Goal: Find specific page/section: Find specific page/section

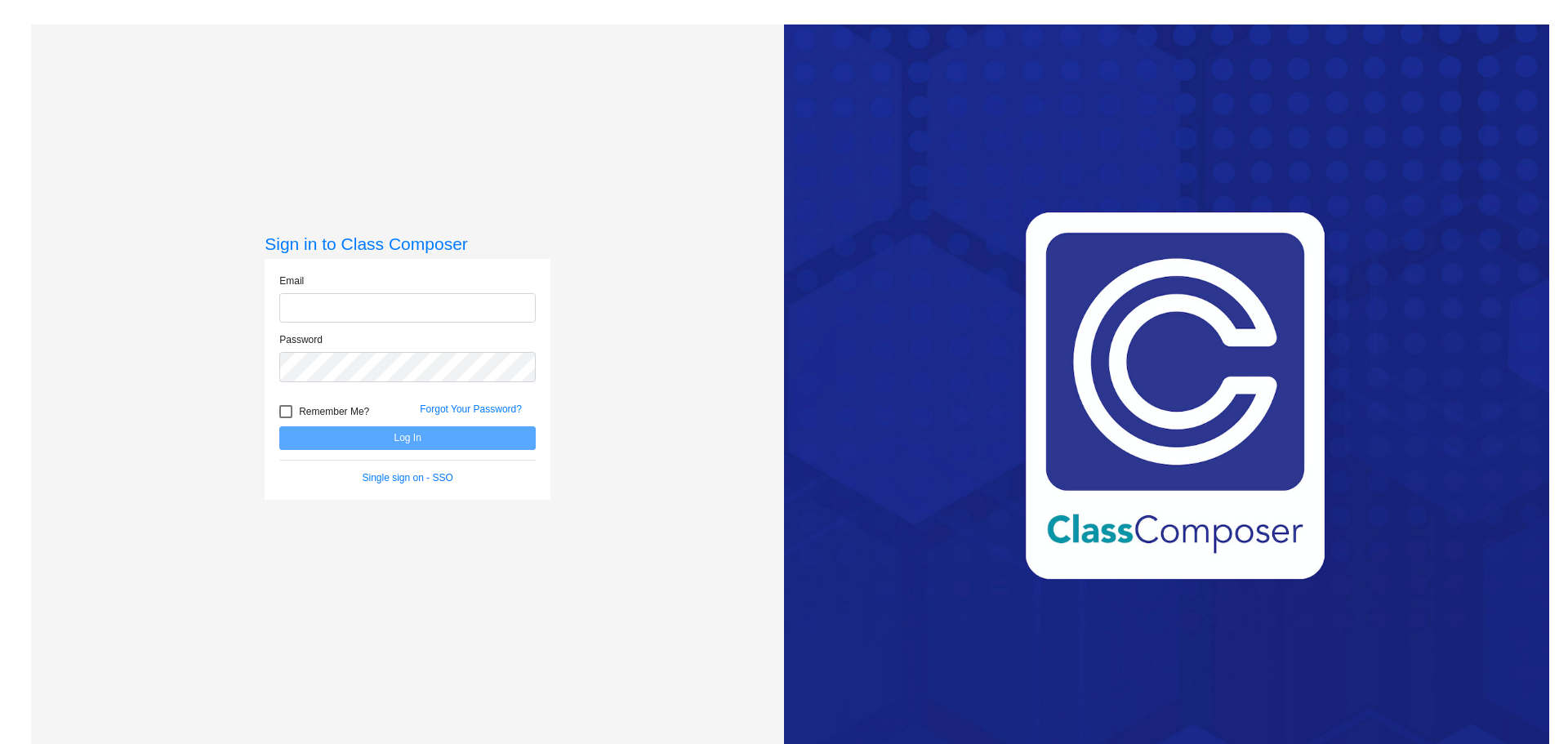
type input "[EMAIL_ADDRESS][DOMAIN_NAME]"
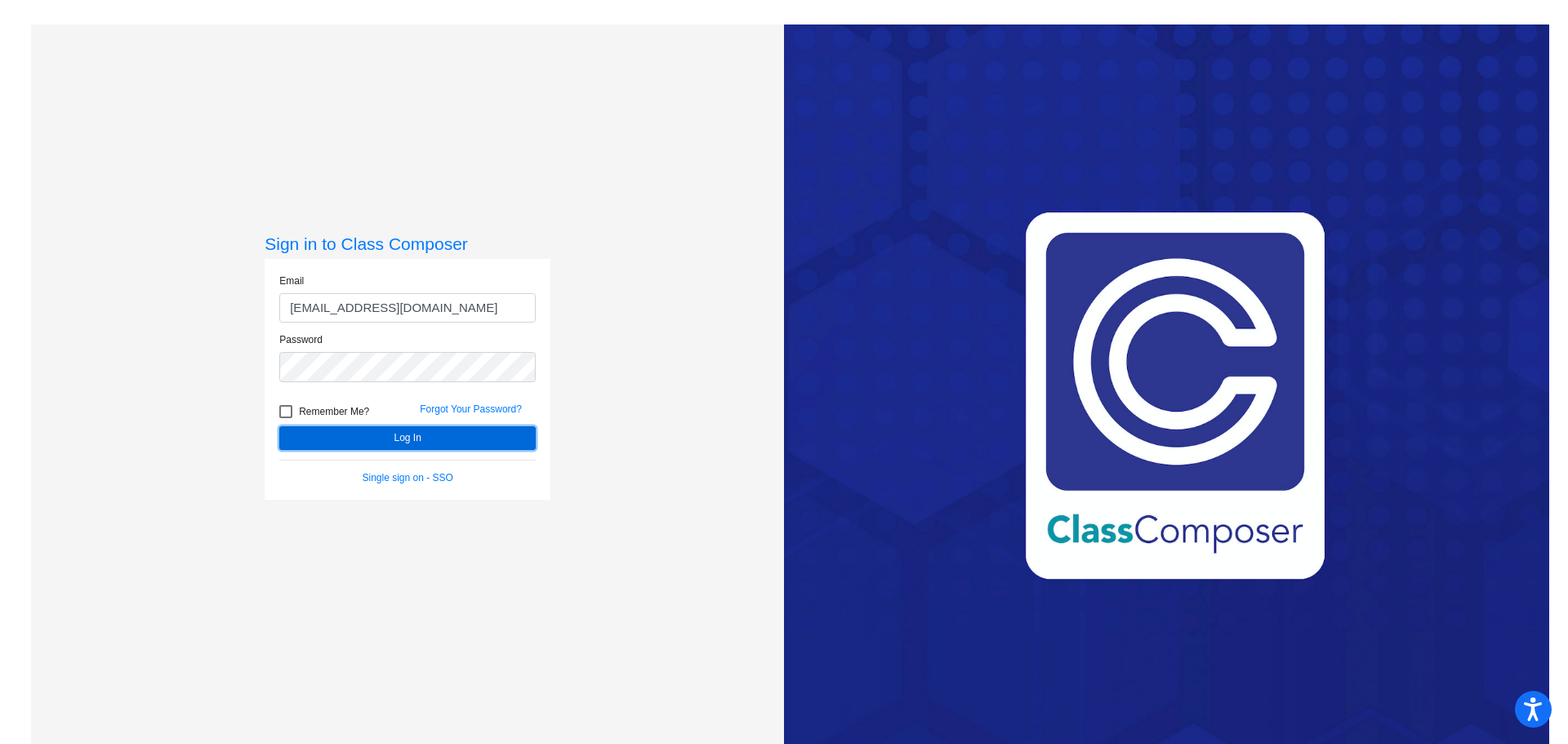
click at [350, 432] on button "Log In" at bounding box center [408, 439] width 257 height 24
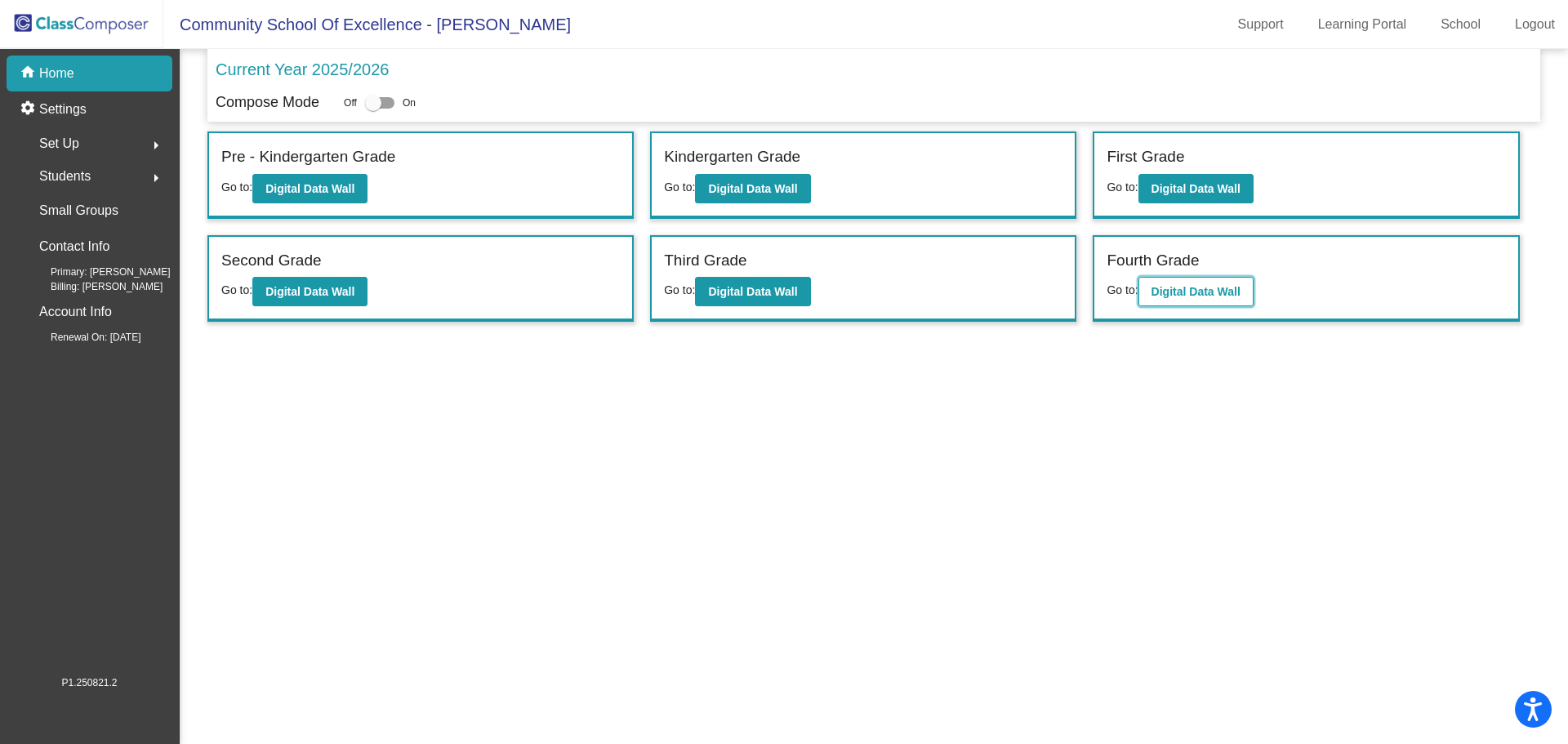
click at [1197, 287] on b "Digital Data Wall" at bounding box center [1195, 292] width 89 height 13
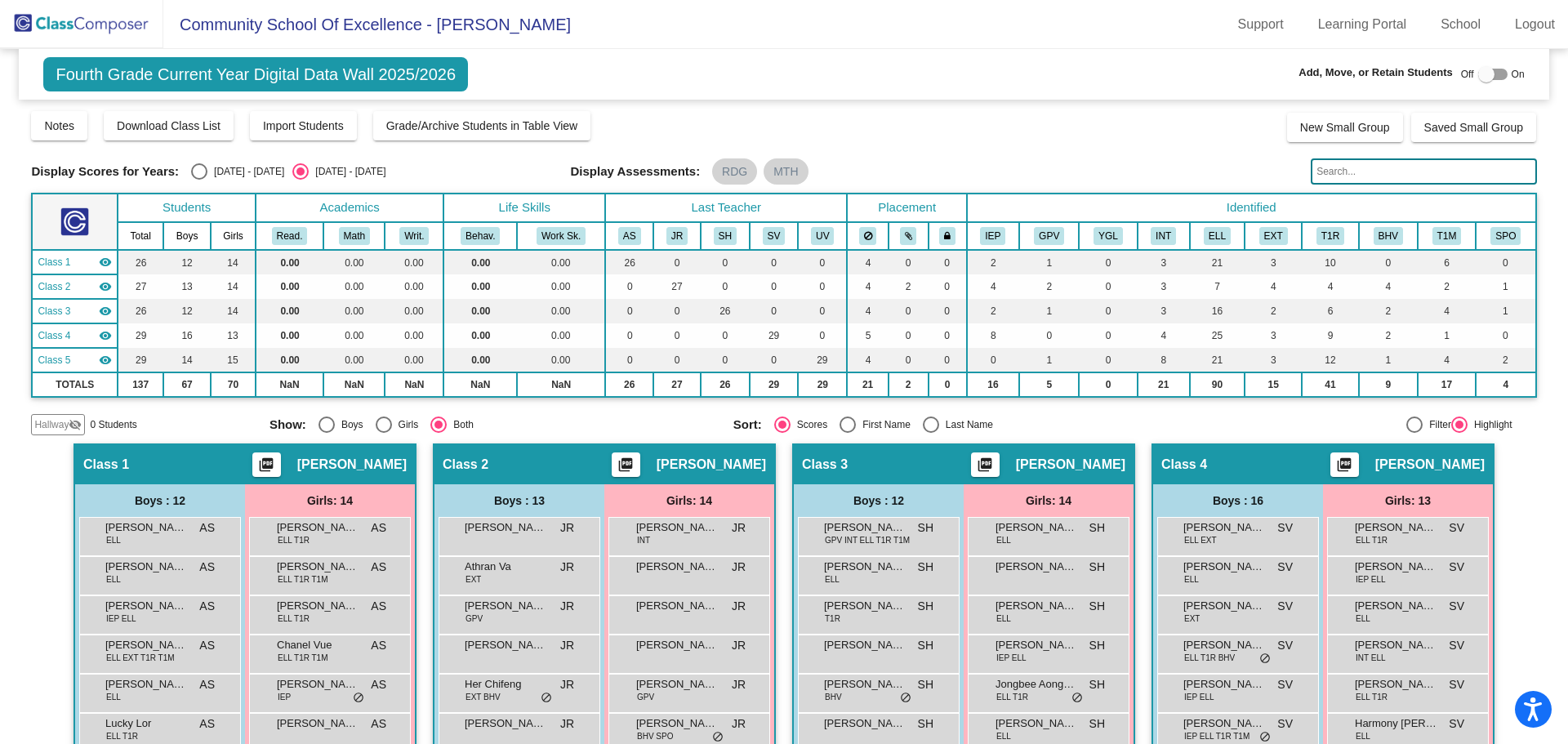
click at [1343, 173] on input "text" at bounding box center [1424, 171] width 226 height 27
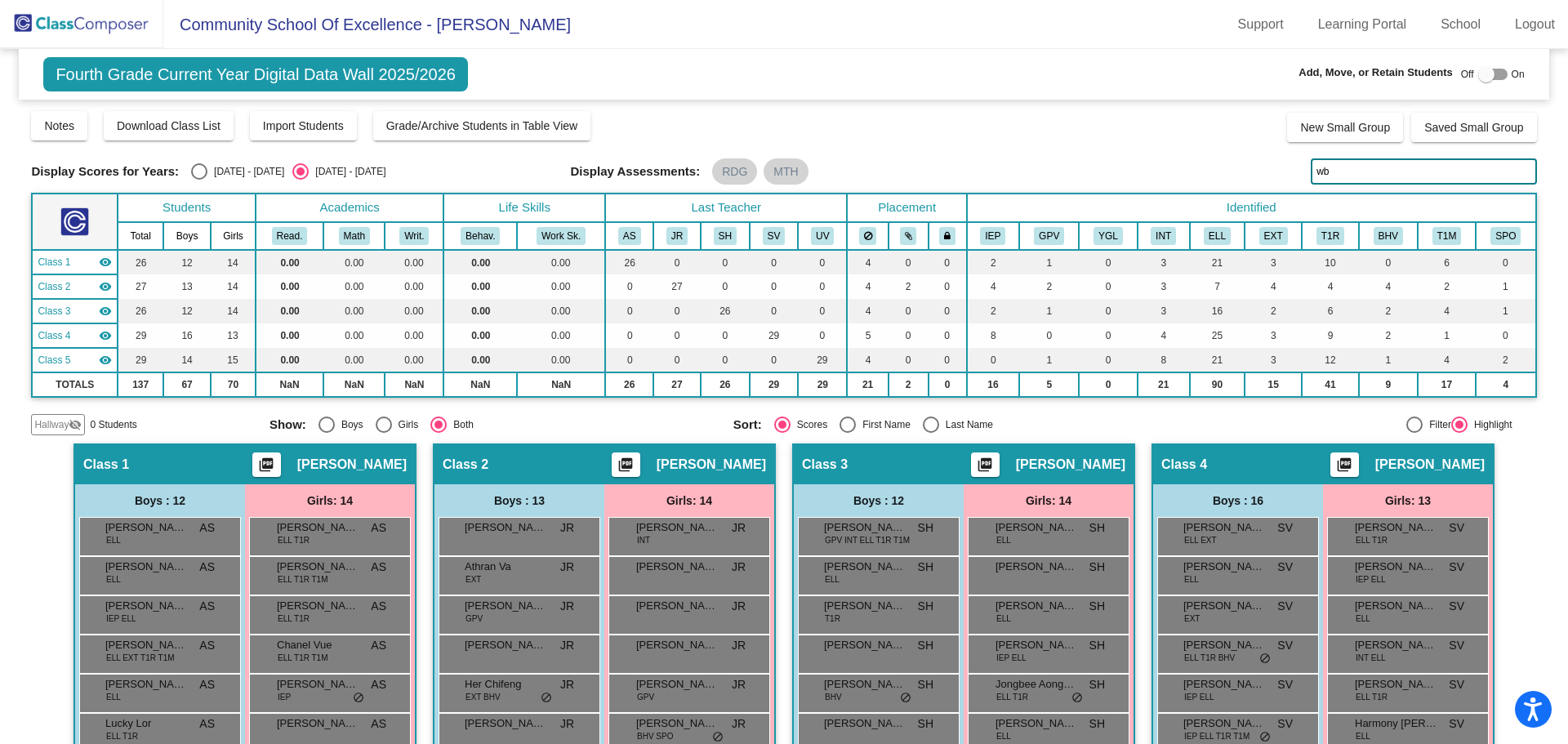
drag, startPoint x: 1362, startPoint y: 170, endPoint x: 1312, endPoint y: 179, distance: 50.8
click at [1312, 179] on input "wb" at bounding box center [1424, 171] width 226 height 27
type input "tus"
drag, startPoint x: 1341, startPoint y: 173, endPoint x: 1236, endPoint y: 184, distance: 105.6
click at [1236, 184] on div "Display Scores for Years: [DATE] - [DATE] [DATE] - [DATE] Display Assessments: …" at bounding box center [783, 171] width 1505 height 27
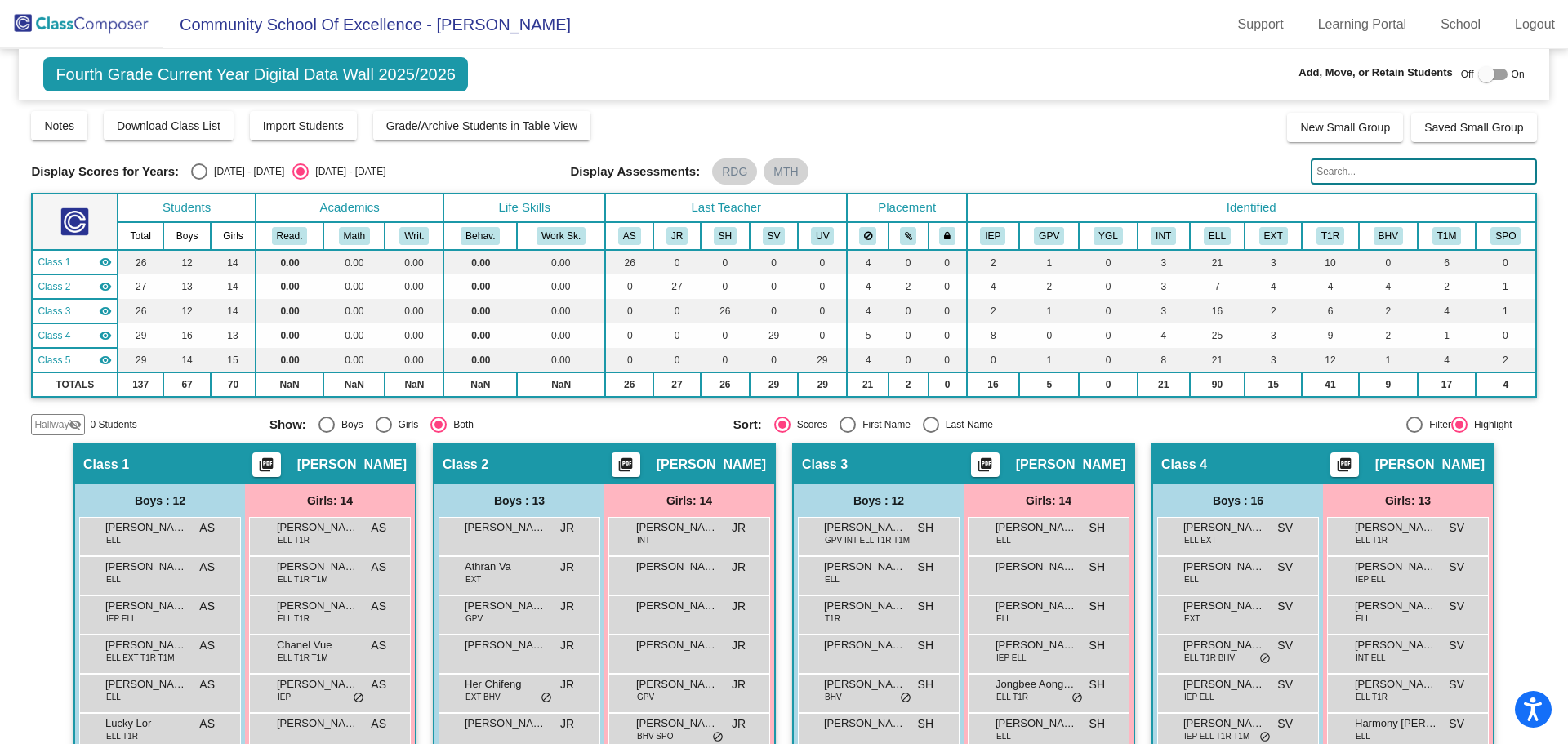
click at [1351, 173] on input "text" at bounding box center [1424, 171] width 226 height 27
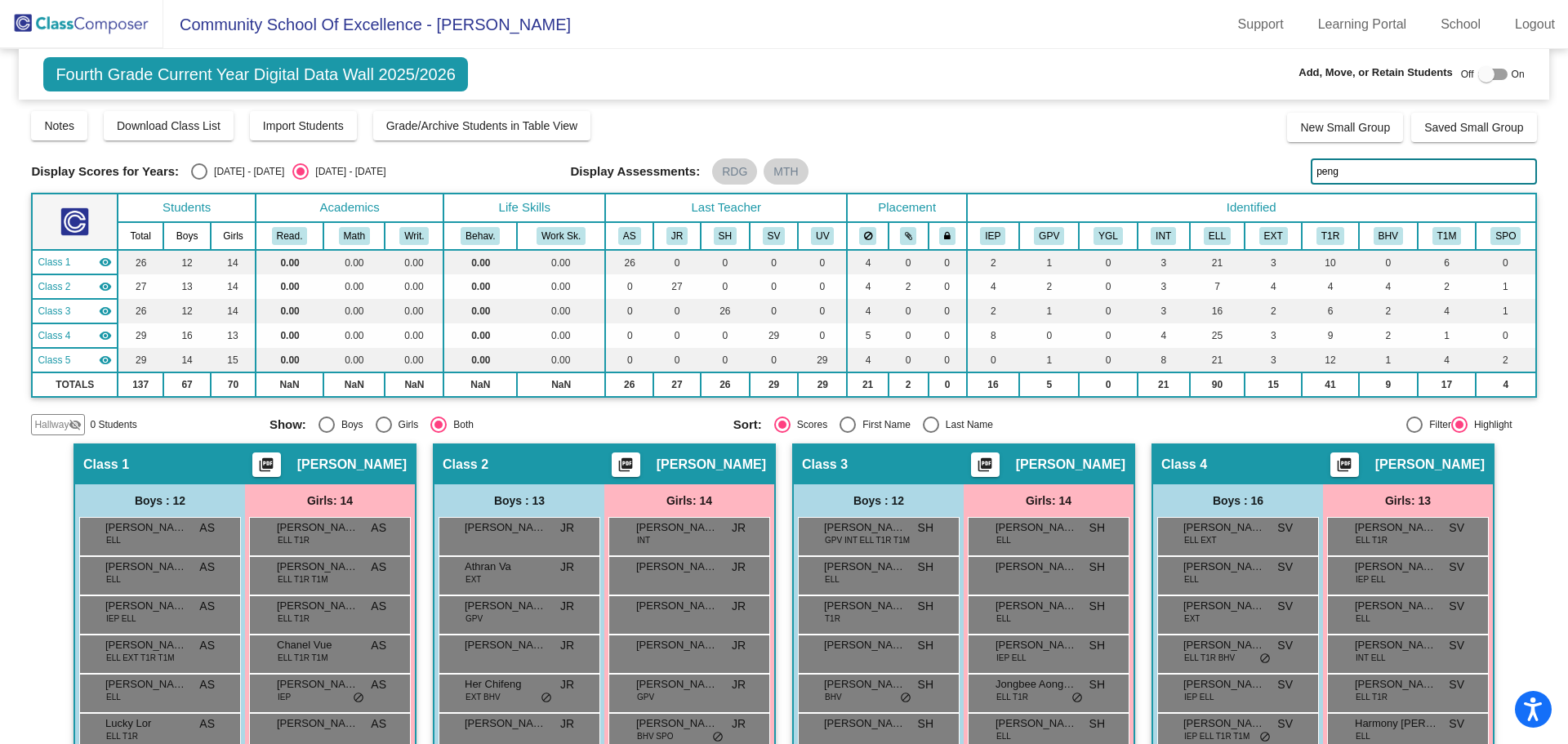
type input "peng"
